Goal: Find specific page/section: Find specific page/section

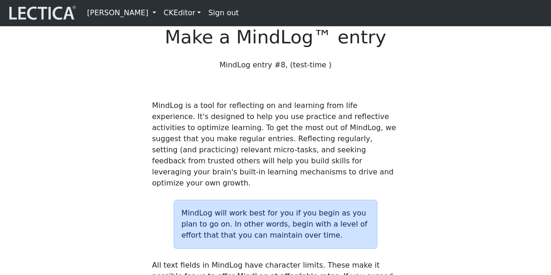
scroll to position [1210, 0]
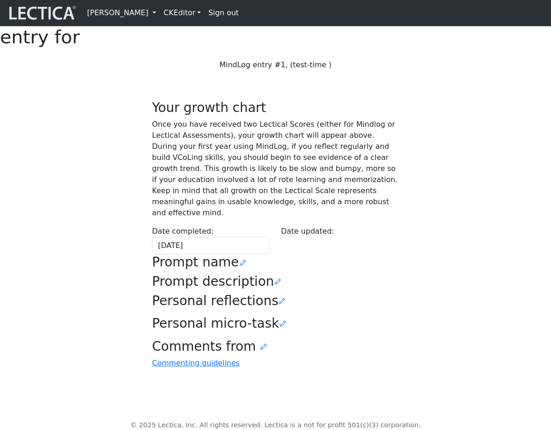
click at [160, 17] on link "[PERSON_NAME]" at bounding box center [121, 13] width 76 height 18
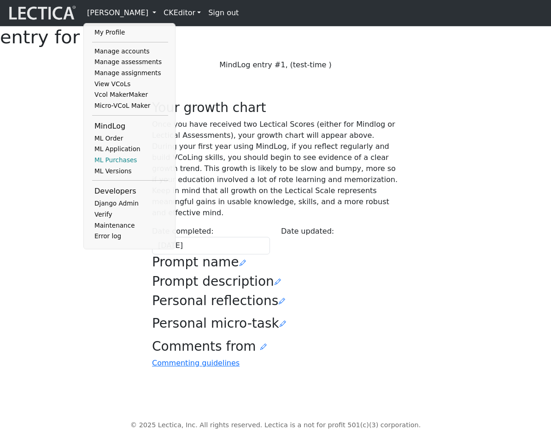
click at [126, 166] on link "ML Purchases" at bounding box center [130, 160] width 76 height 11
